Goal: Contribute content

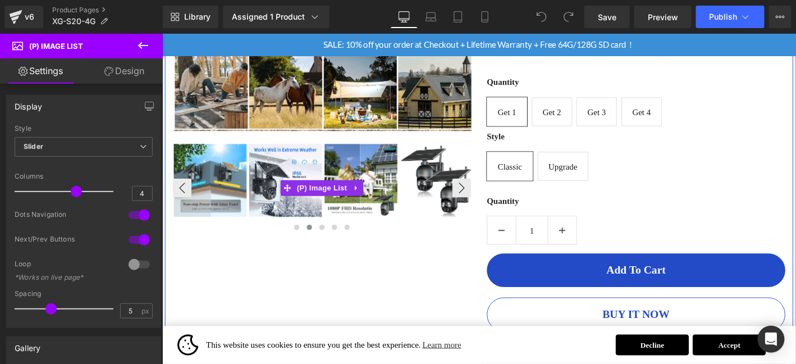
click at [389, 212] on img at bounding box center [375, 190] width 78 height 78
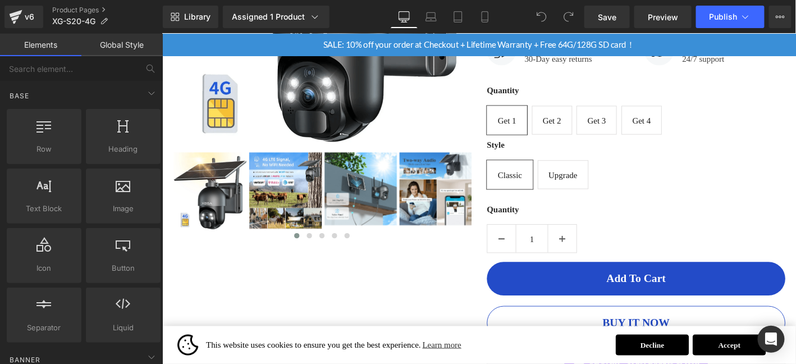
scroll to position [355, 0]
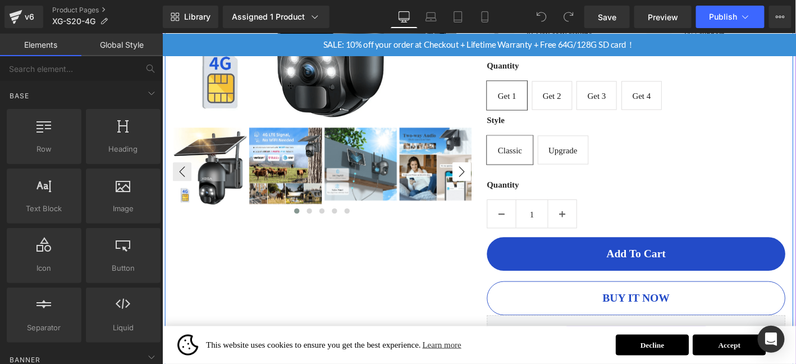
click at [486, 171] on div "‹" at bounding box center [333, 180] width 320 height 96
click at [486, 172] on button "›" at bounding box center [482, 181] width 20 height 20
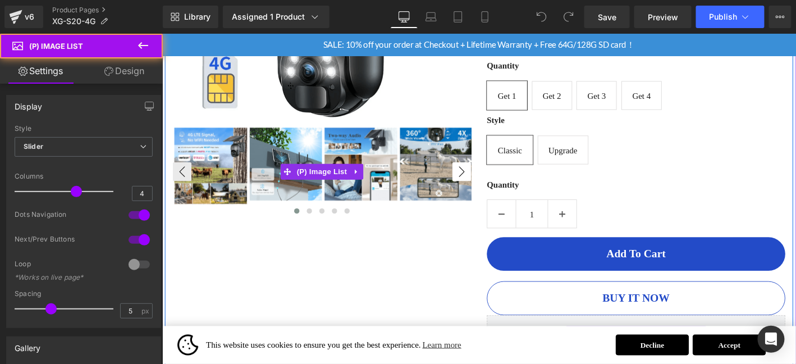
click at [483, 178] on button "›" at bounding box center [482, 181] width 20 height 20
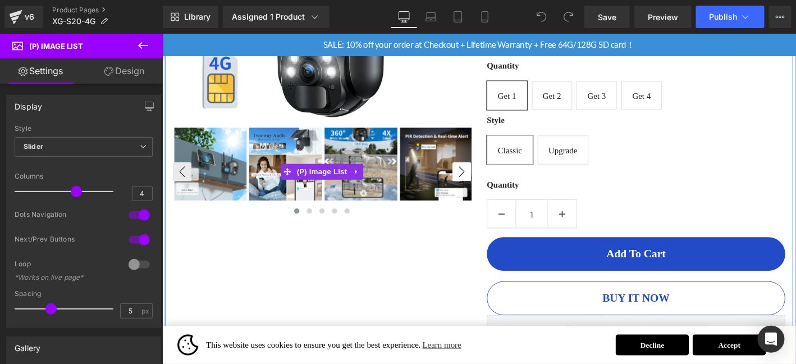
click at [483, 182] on button "›" at bounding box center [482, 181] width 20 height 20
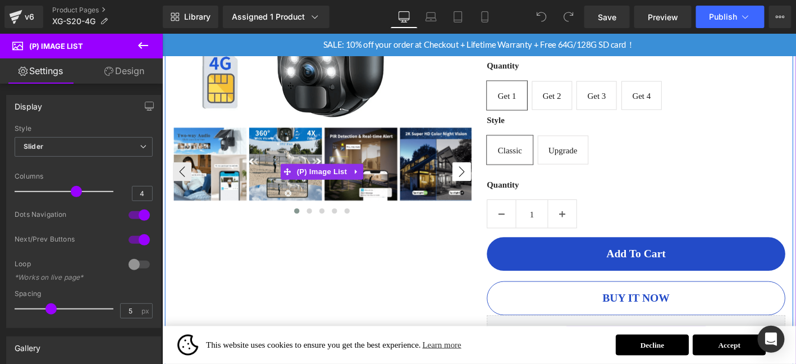
click at [483, 182] on button "›" at bounding box center [482, 181] width 20 height 20
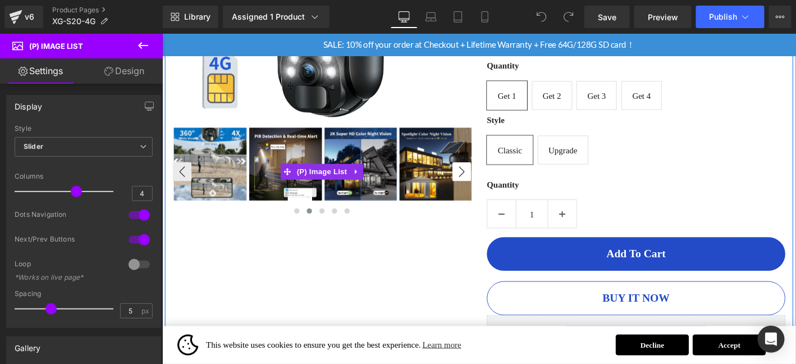
click at [483, 182] on button "›" at bounding box center [482, 181] width 20 height 20
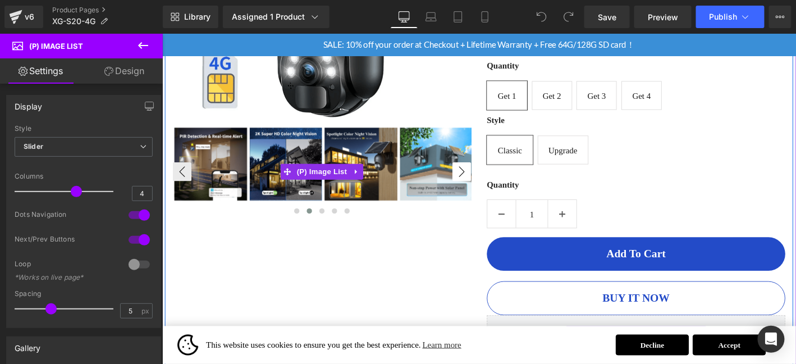
click at [483, 182] on button "›" at bounding box center [482, 181] width 20 height 20
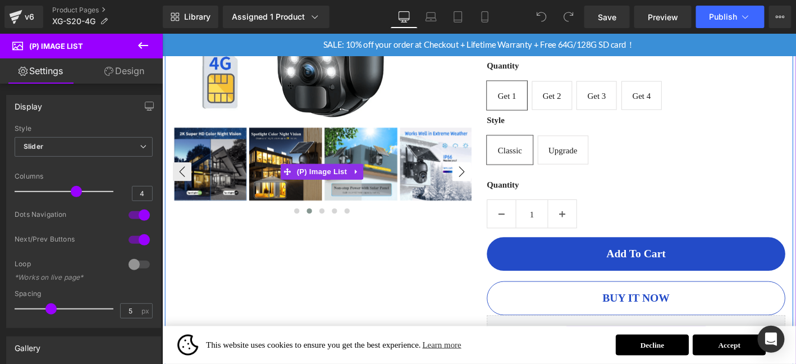
click at [483, 182] on button "›" at bounding box center [482, 181] width 20 height 20
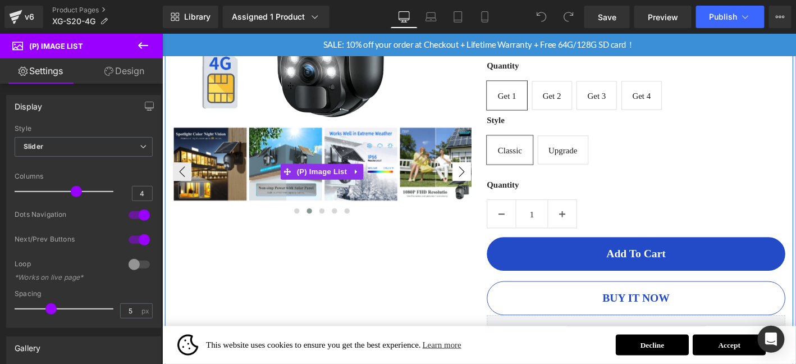
click at [483, 182] on button "›" at bounding box center [482, 181] width 20 height 20
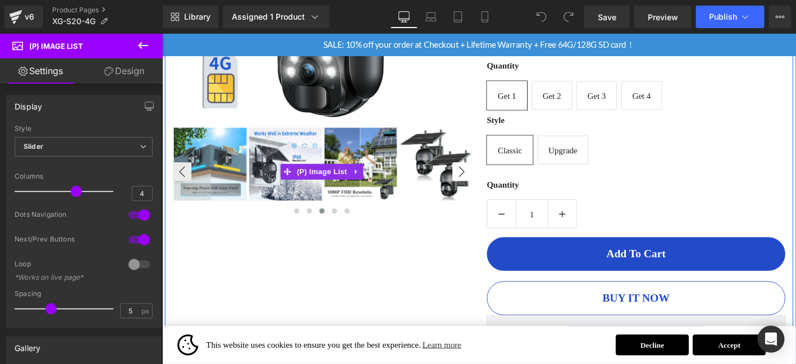
click at [483, 182] on button "›" at bounding box center [482, 181] width 20 height 20
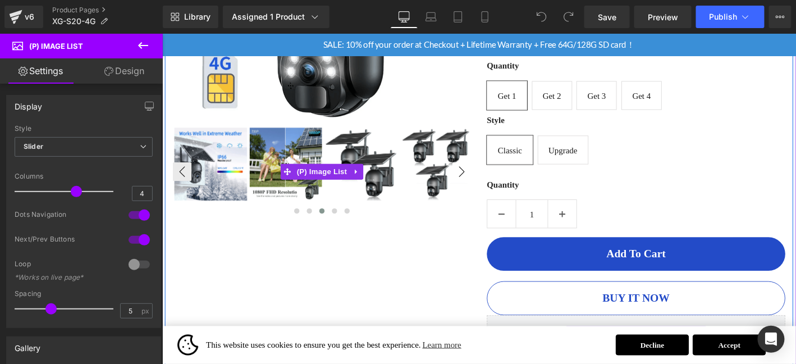
click at [483, 182] on button "›" at bounding box center [482, 181] width 20 height 20
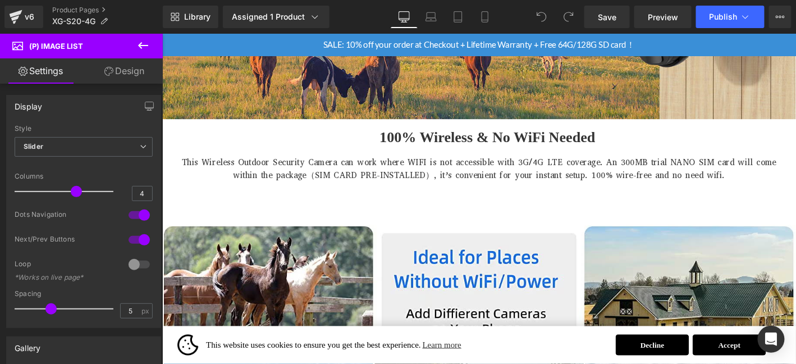
scroll to position [1074, 0]
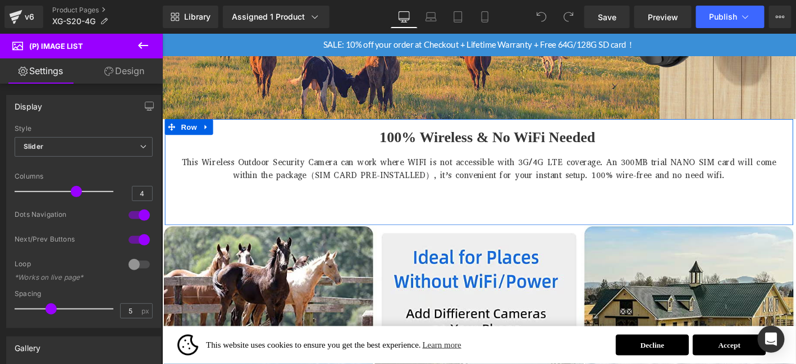
click at [456, 140] on b "100% Wireless & No WiFi Needed" at bounding box center [509, 143] width 231 height 17
click at [417, 140] on b "100% Wireless & No WiFi Needed" at bounding box center [509, 143] width 231 height 17
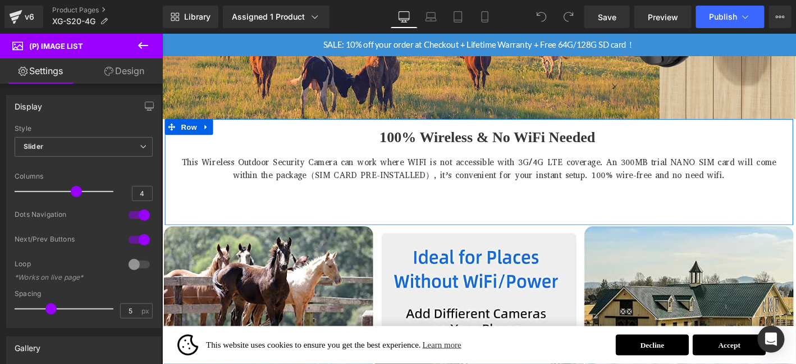
click at [417, 140] on b "100% Wireless & No WiFi Needed" at bounding box center [509, 143] width 231 height 17
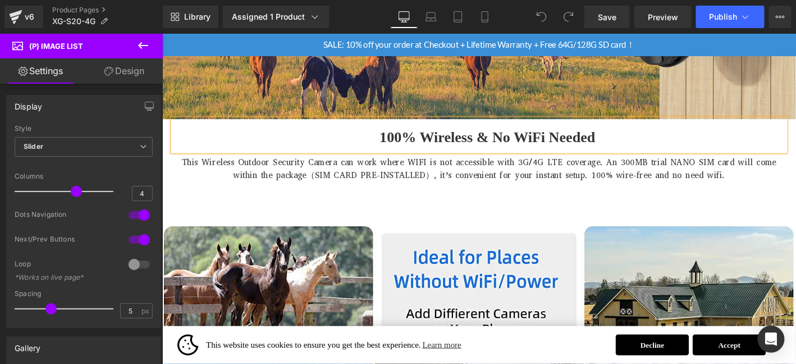
drag, startPoint x: 438, startPoint y: 140, endPoint x: 420, endPoint y: 138, distance: 18.1
click at [439, 140] on b "100% Wireless & No WiFi Needed" at bounding box center [509, 143] width 231 height 17
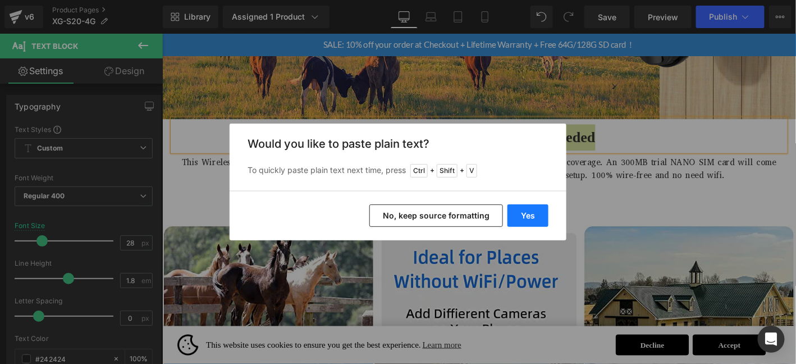
click at [545, 219] on button "Yes" at bounding box center [527, 215] width 41 height 22
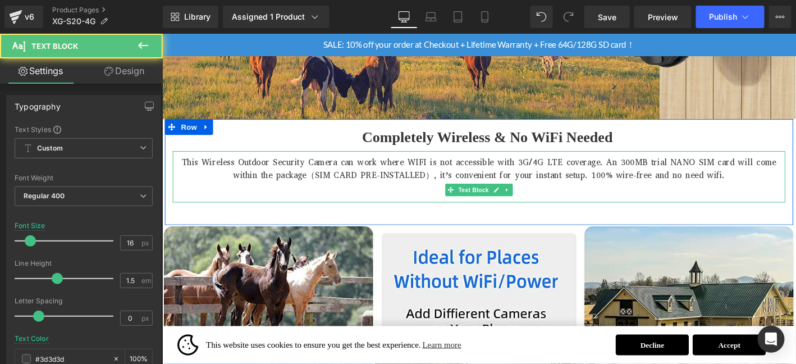
click at [420, 165] on p "This Wireless Outdoor Security Camera can work where WIFI is not accessible wit…" at bounding box center [501, 177] width 656 height 27
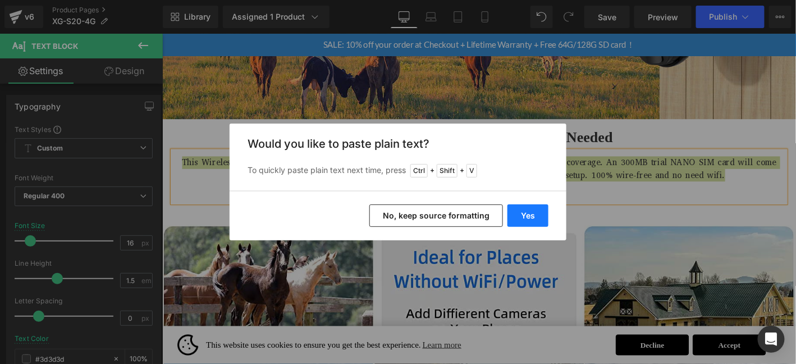
click at [526, 216] on button "Yes" at bounding box center [527, 215] width 41 height 22
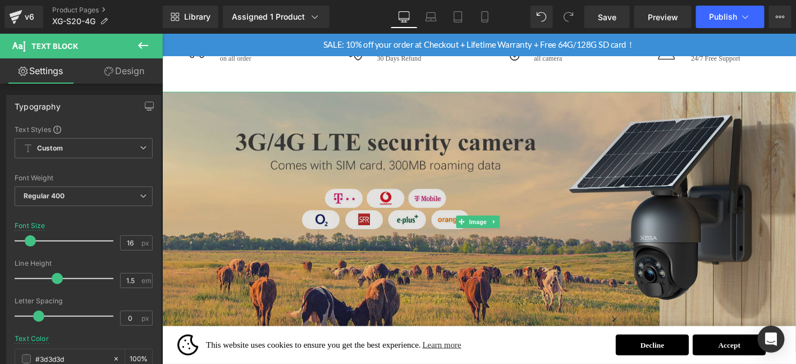
scroll to position [823, 0]
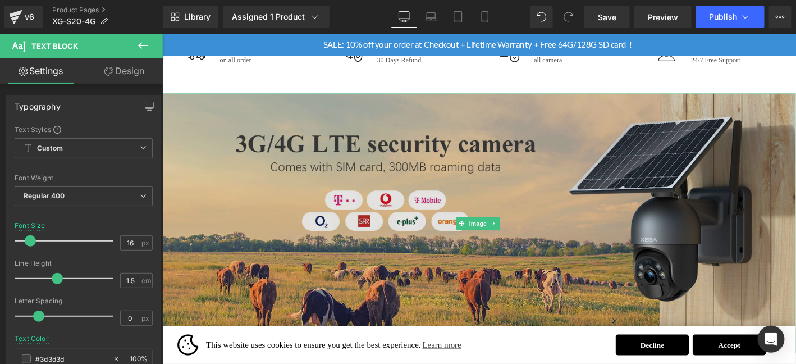
drag, startPoint x: 478, startPoint y: 172, endPoint x: 189, endPoint y: 175, distance: 289.5
click at [478, 172] on img at bounding box center [501, 236] width 679 height 278
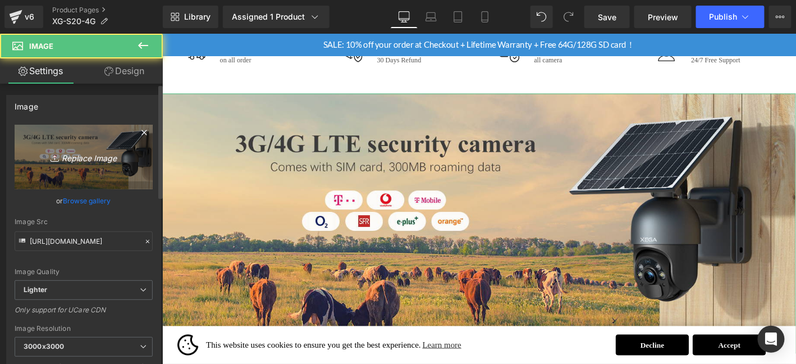
click at [84, 155] on icon "Replace Image" at bounding box center [84, 157] width 90 height 14
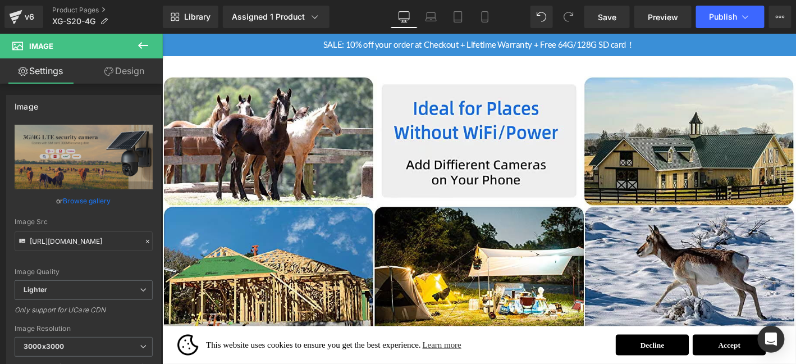
scroll to position [1234, 0]
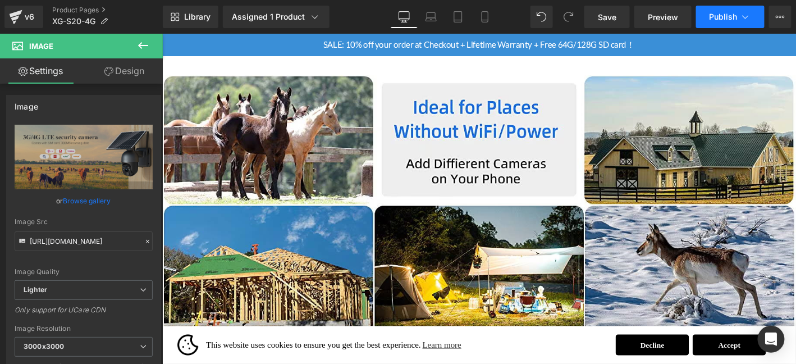
click at [711, 17] on span "Publish" at bounding box center [723, 16] width 28 height 9
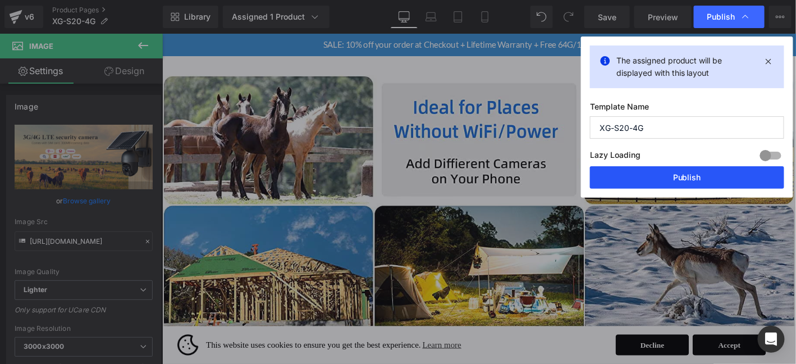
click at [697, 183] on button "Publish" at bounding box center [687, 177] width 194 height 22
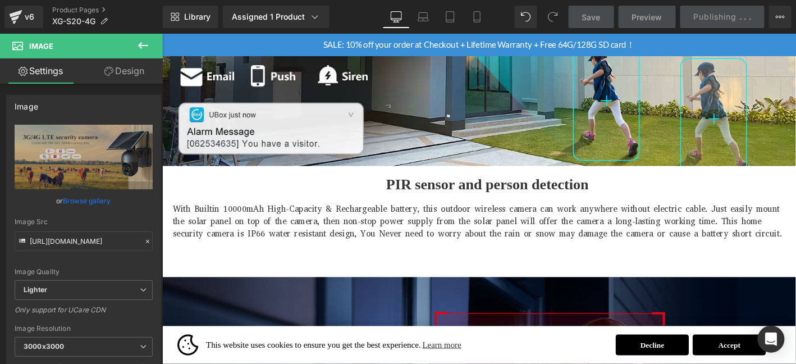
scroll to position [1739, 0]
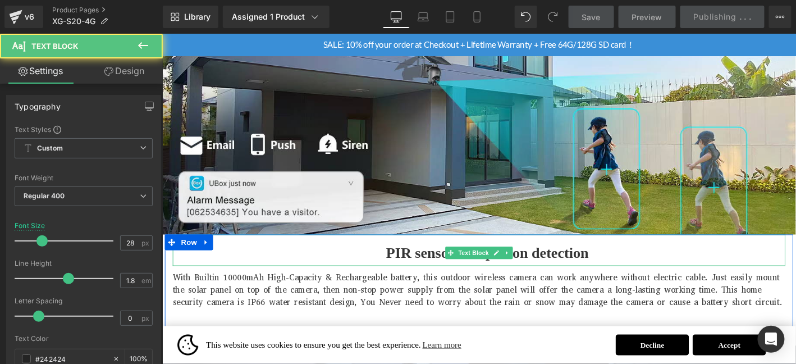
click at [431, 265] on span "PIR sensor and person detection" at bounding box center [510, 267] width 217 height 17
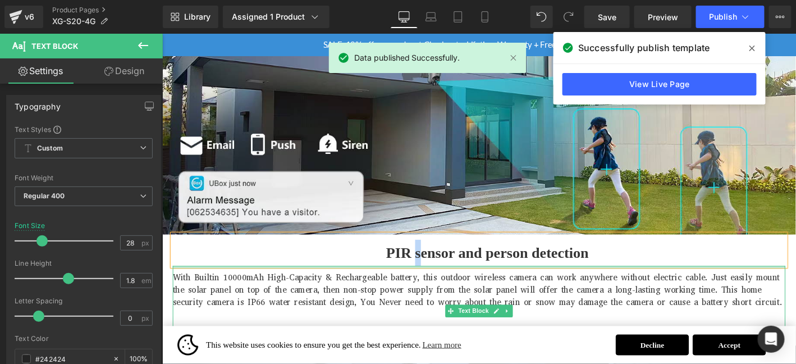
click at [449, 270] on span "PIR sensor and person detection" at bounding box center [510, 267] width 217 height 17
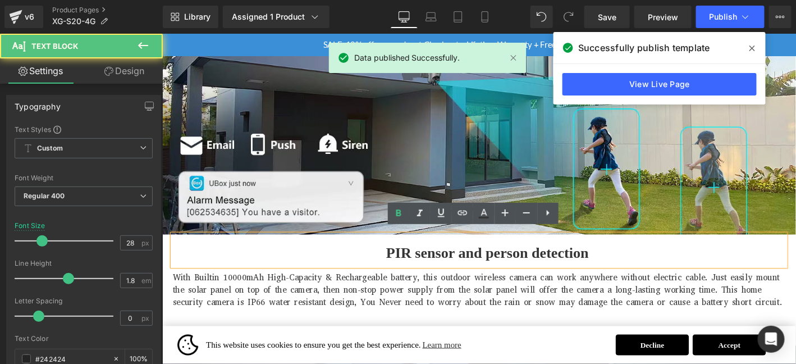
click at [439, 264] on span "PIR sensor and person detection" at bounding box center [510, 267] width 217 height 17
drag, startPoint x: 437, startPoint y: 264, endPoint x: 450, endPoint y: 261, distance: 13.7
click at [436, 264] on span "PIR sensor and person detection" at bounding box center [510, 267] width 217 height 17
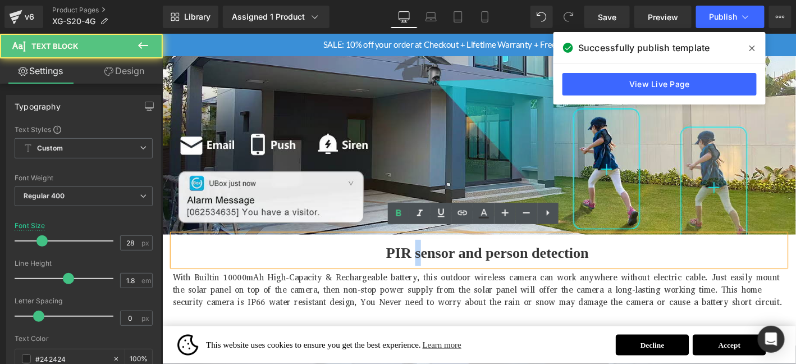
click at [431, 267] on span "PIR sensor and person detection" at bounding box center [510, 267] width 217 height 17
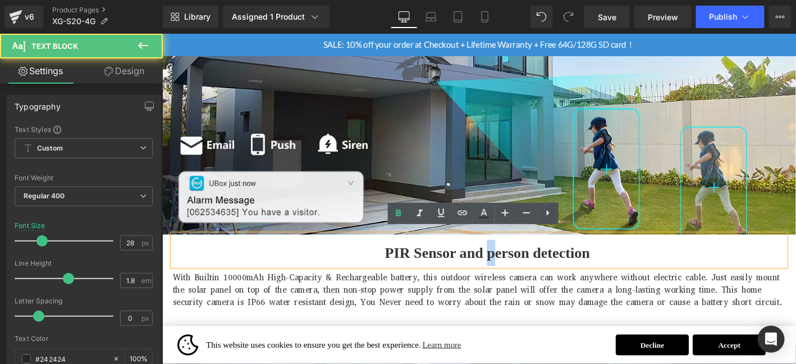
click at [508, 267] on span "PIR Sensor and person detection" at bounding box center [510, 267] width 220 height 17
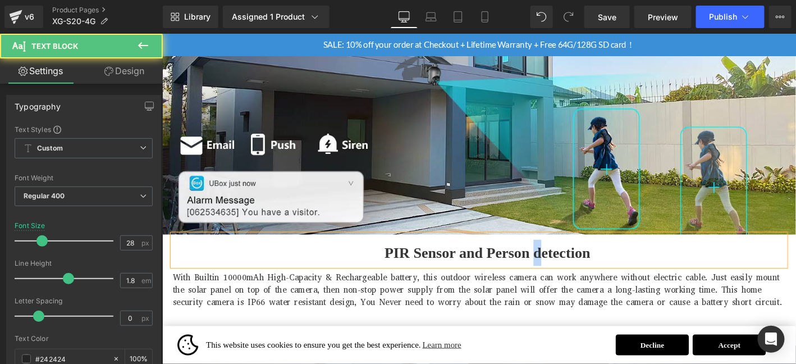
click at [558, 264] on span "PIR Sensor and Person detection" at bounding box center [509, 267] width 220 height 17
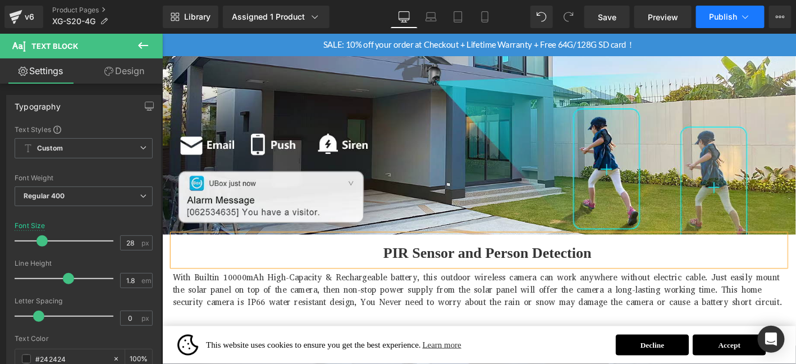
click at [728, 17] on span "Publish" at bounding box center [723, 16] width 28 height 9
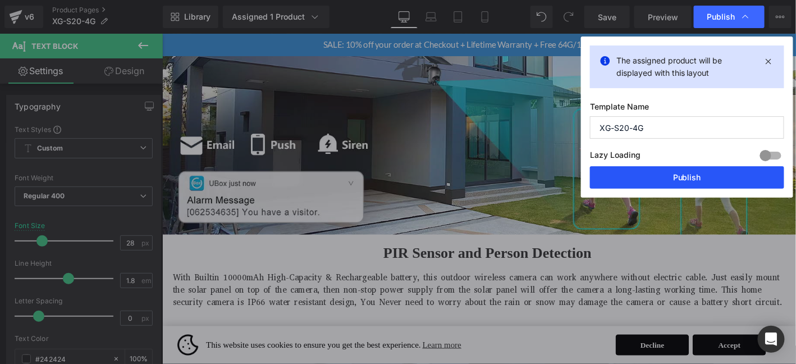
click at [703, 180] on button "Publish" at bounding box center [687, 177] width 194 height 22
